Goal: Transaction & Acquisition: Obtain resource

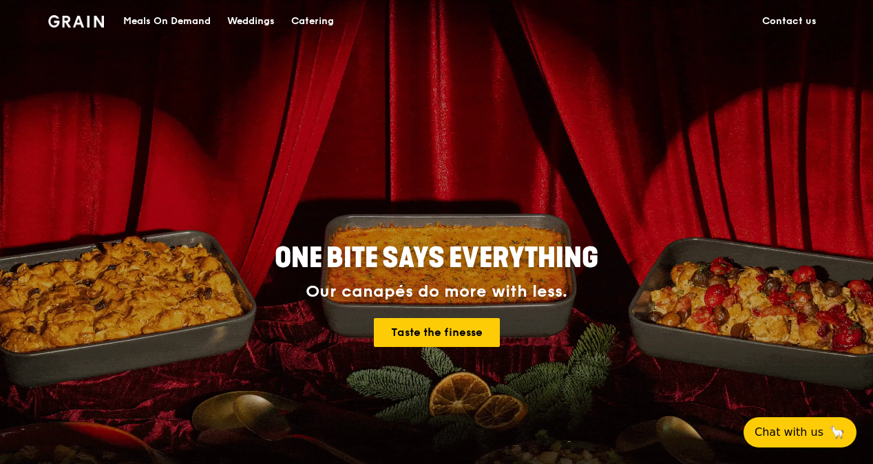
click at [314, 19] on div "Catering" at bounding box center [312, 21] width 43 height 41
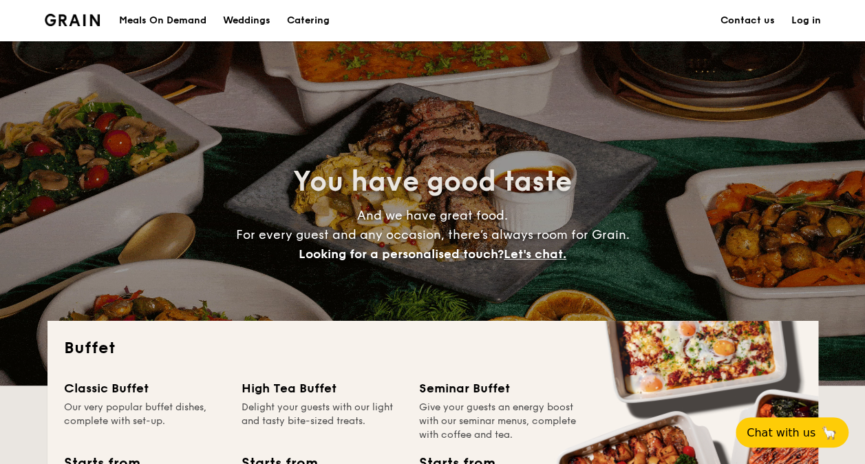
scroll to position [275, 0]
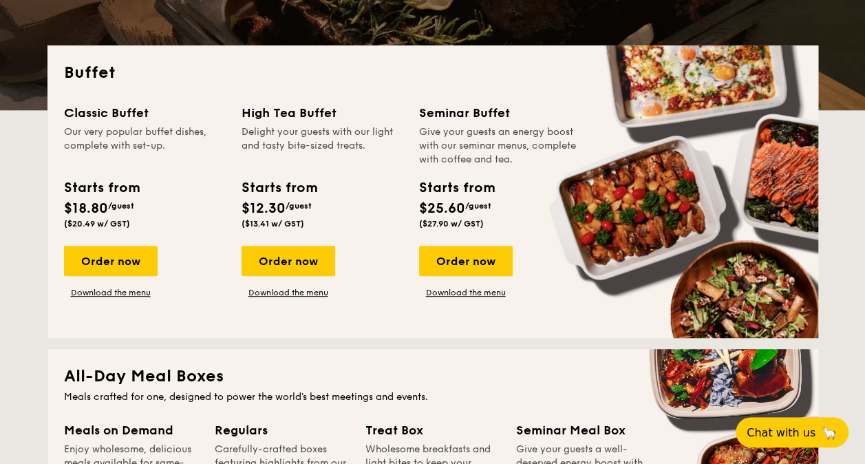
click at [318, 299] on div "Classic Buffet Our very popular buffet dishes, complete with set-up. Starts fro…" at bounding box center [433, 212] width 738 height 218
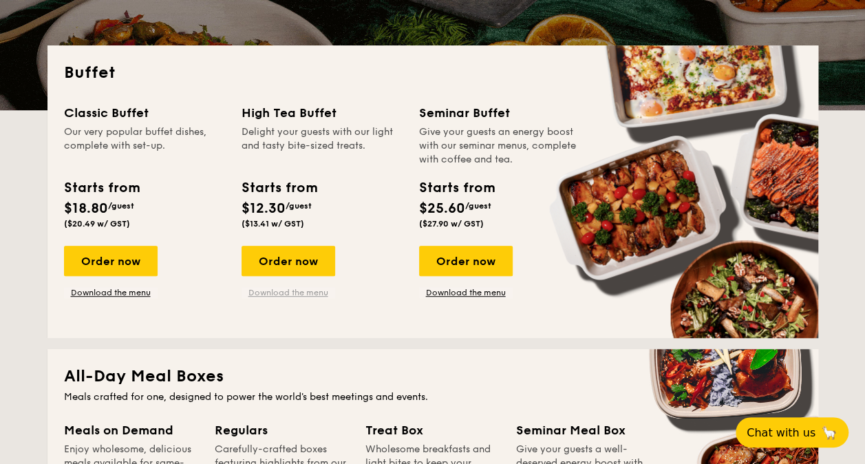
click at [302, 292] on link "Download the menu" at bounding box center [289, 292] width 94 height 11
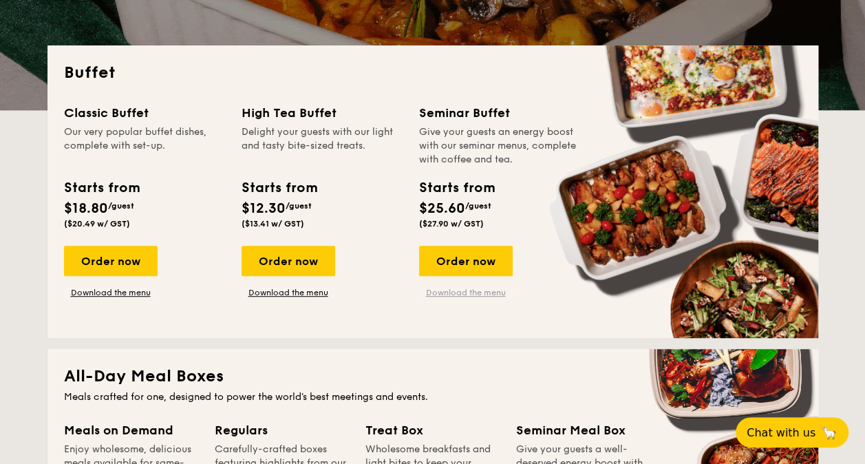
click at [470, 293] on link "Download the menu" at bounding box center [466, 292] width 94 height 11
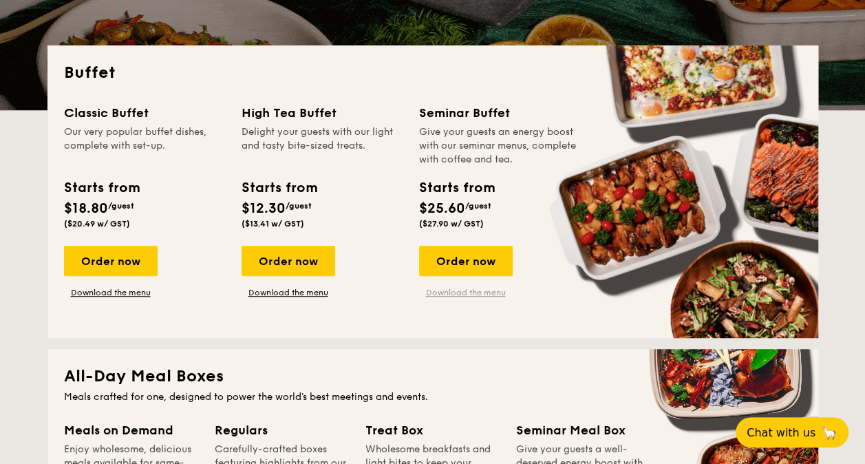
click at [471, 291] on link "Download the menu" at bounding box center [466, 292] width 94 height 11
